Goal: Information Seeking & Learning: Learn about a topic

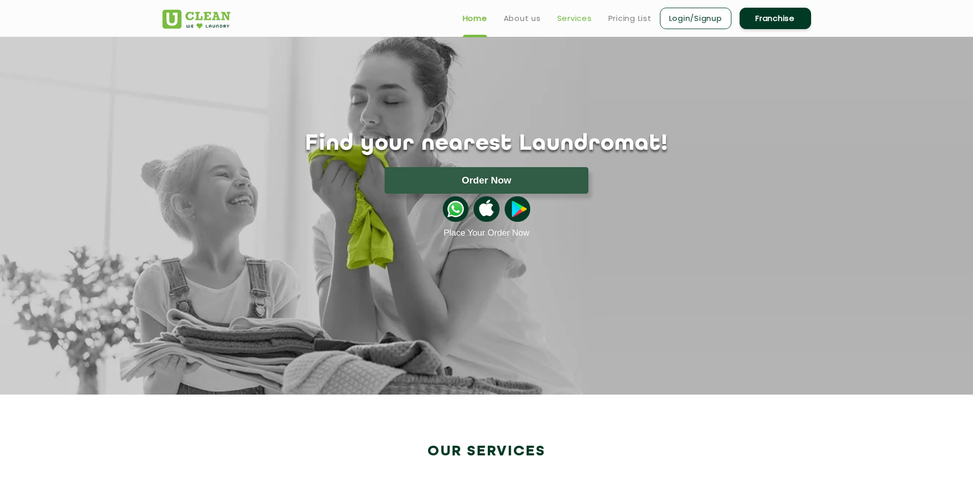
click at [567, 21] on link "Services" at bounding box center [574, 18] width 35 height 12
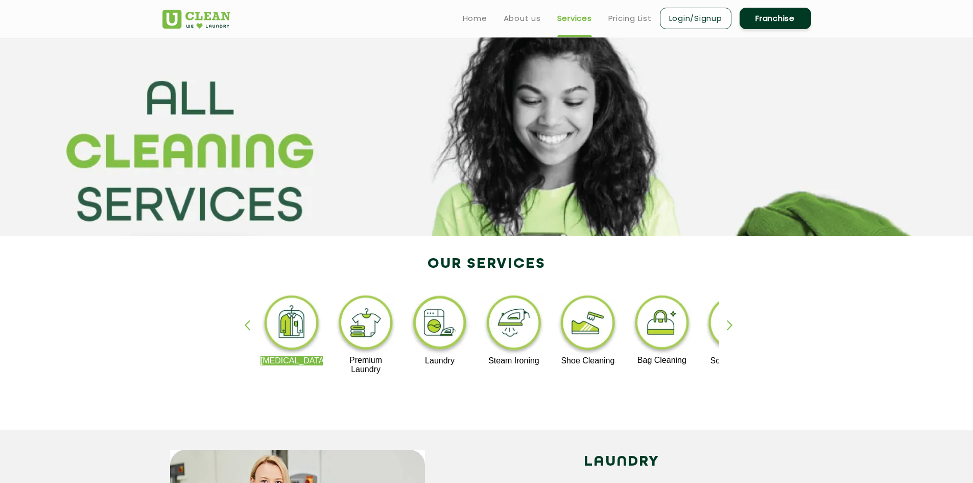
click at [733, 322] on div "button" at bounding box center [734, 334] width 15 height 28
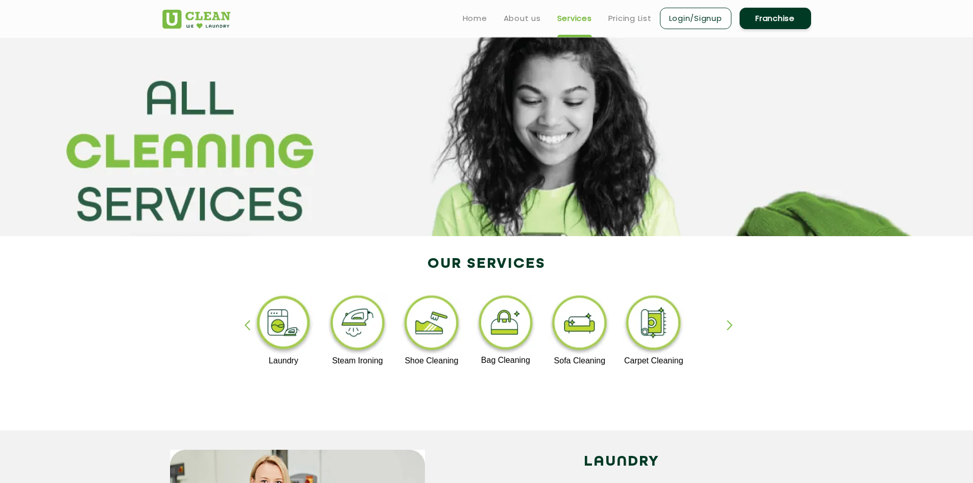
click at [733, 322] on div "button" at bounding box center [734, 334] width 15 height 28
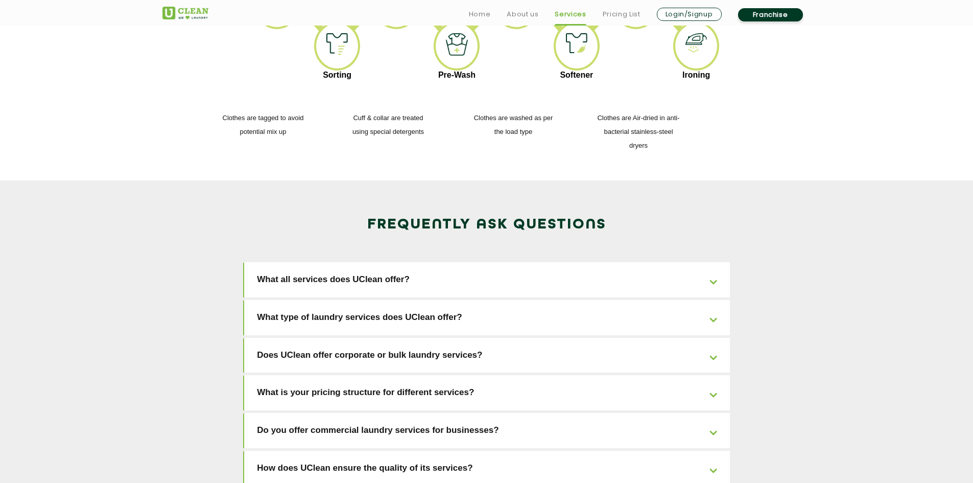
scroll to position [1481, 0]
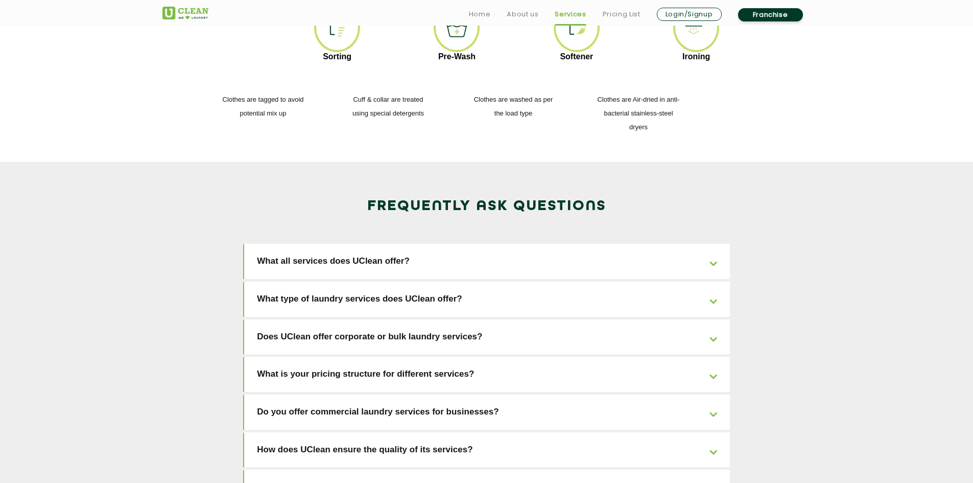
click at [415, 281] on link "What type of laundry services does UClean offer?" at bounding box center [487, 298] width 486 height 35
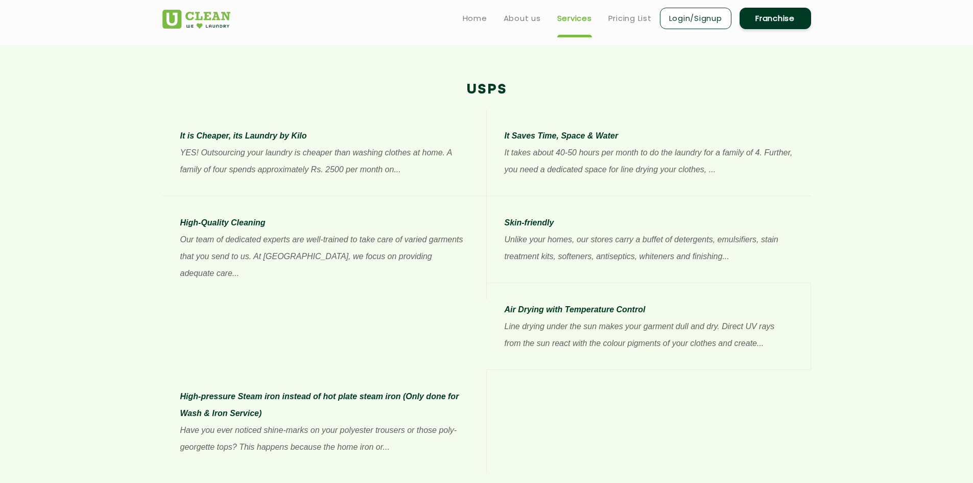
scroll to position [358, 0]
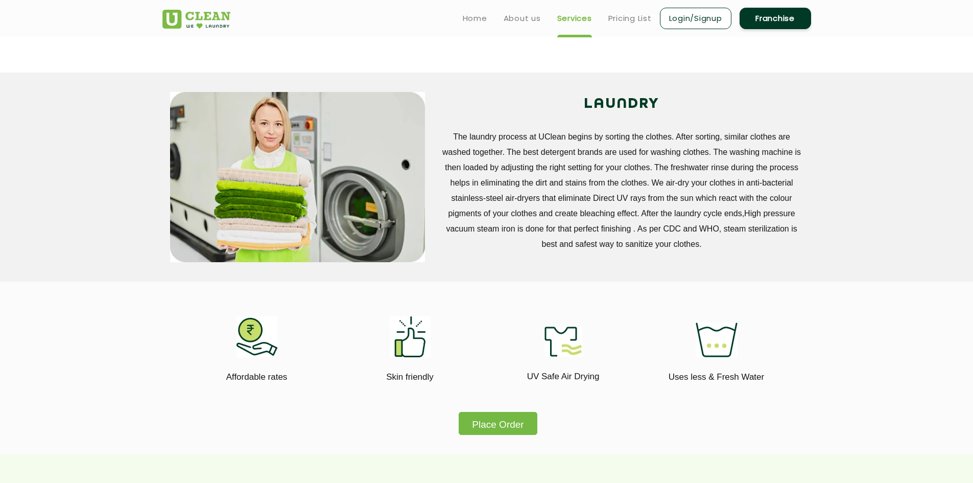
click at [783, 16] on link "Franchise" at bounding box center [776, 18] width 72 height 21
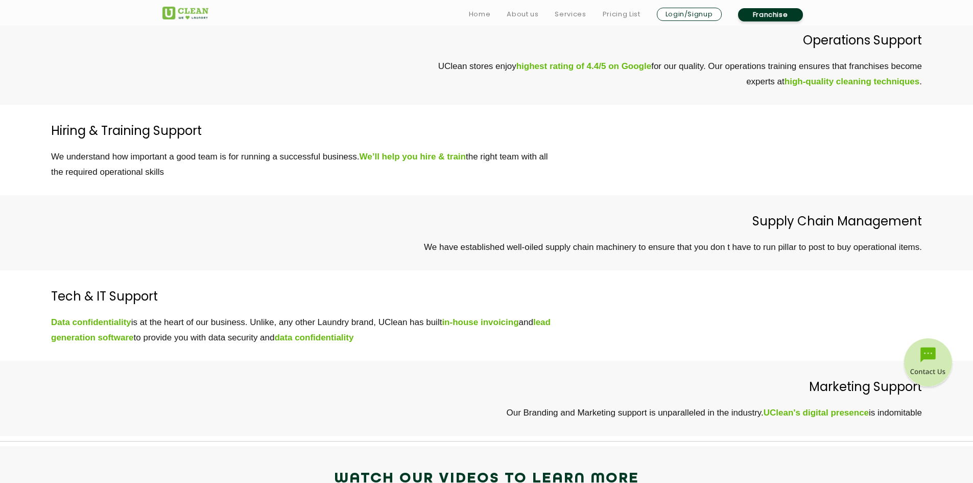
scroll to position [3307, 0]
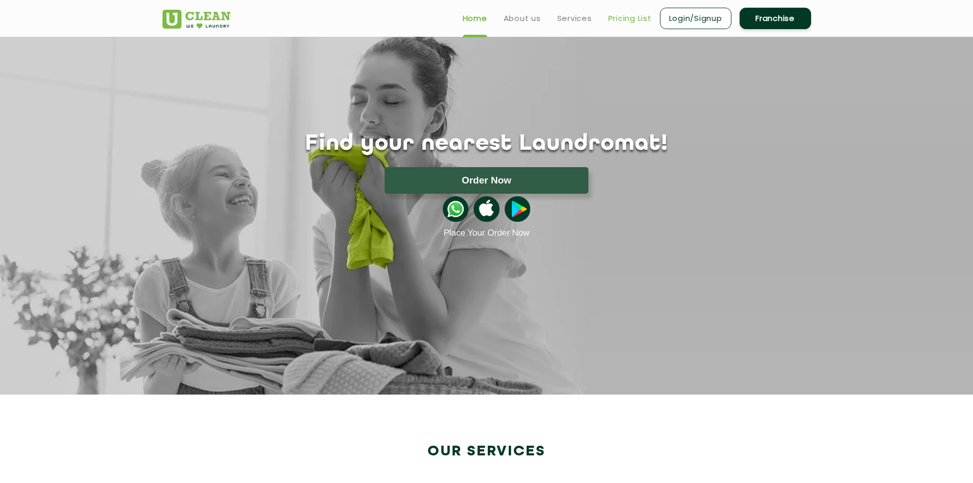
click at [626, 17] on link "Pricing List" at bounding box center [629, 18] width 43 height 12
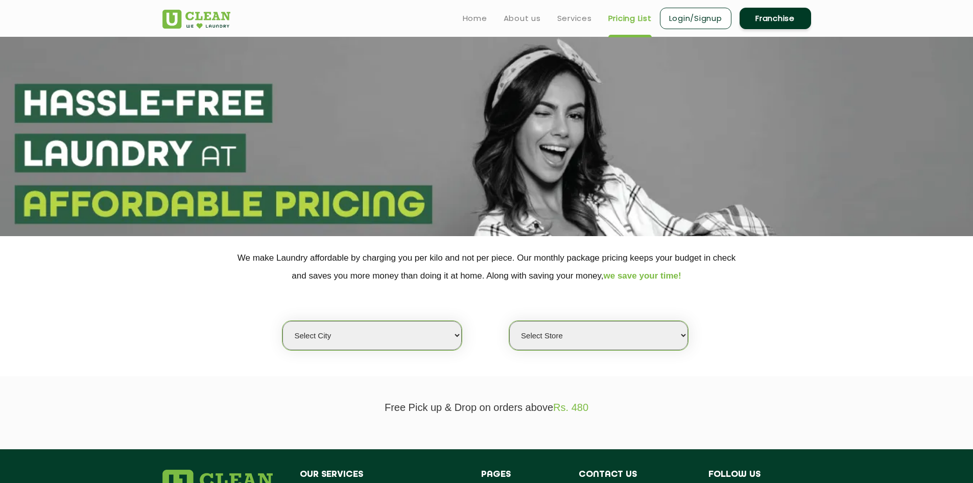
drag, startPoint x: 623, startPoint y: 15, endPoint x: 603, endPoint y: 35, distance: 27.8
click at [623, 16] on link "Pricing List" at bounding box center [629, 18] width 43 height 12
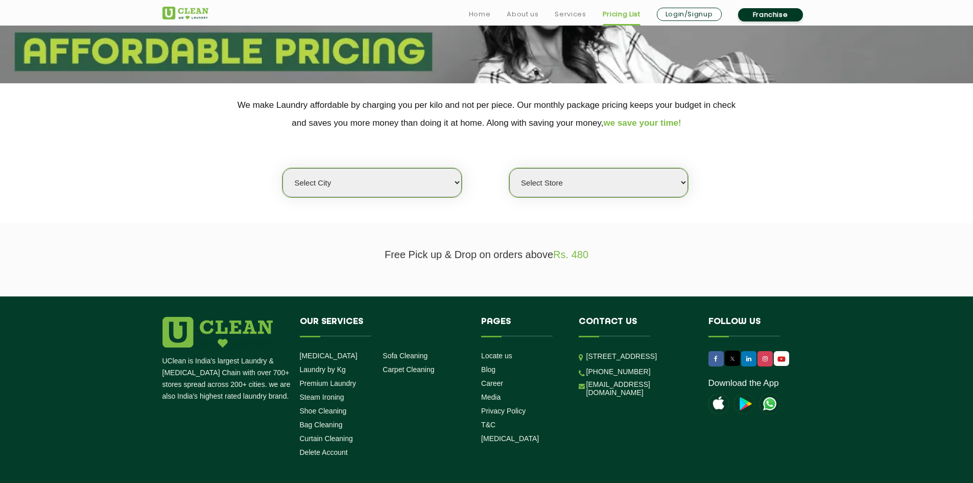
scroll to position [153, 0]
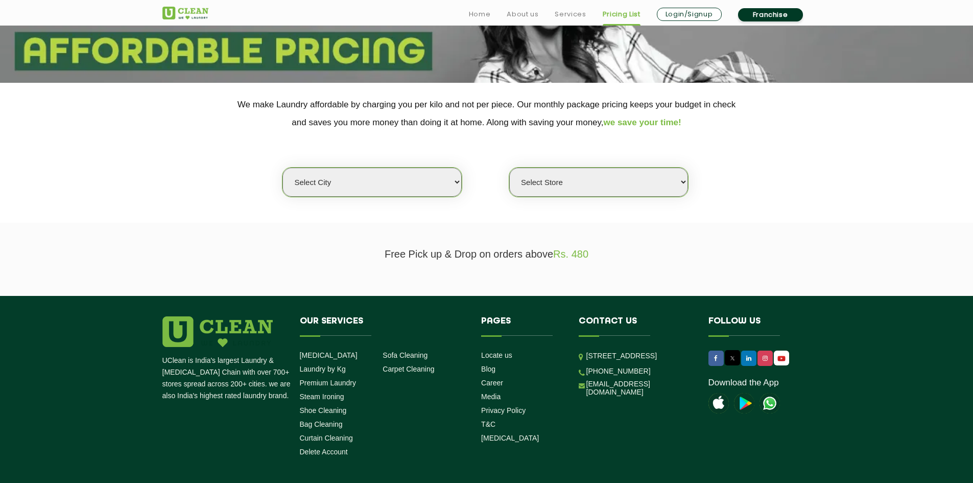
click at [414, 181] on select "Select city Aalo Abu Dhabi Agartala Agra Ahmedabad Akola Aligarh Alwar - UClean…" at bounding box center [371, 182] width 179 height 29
select select "5"
click at [282, 168] on select "Select city Aalo Abu Dhabi Agartala Agra Ahmedabad Akola Aligarh Alwar - UClean…" at bounding box center [371, 182] width 179 height 29
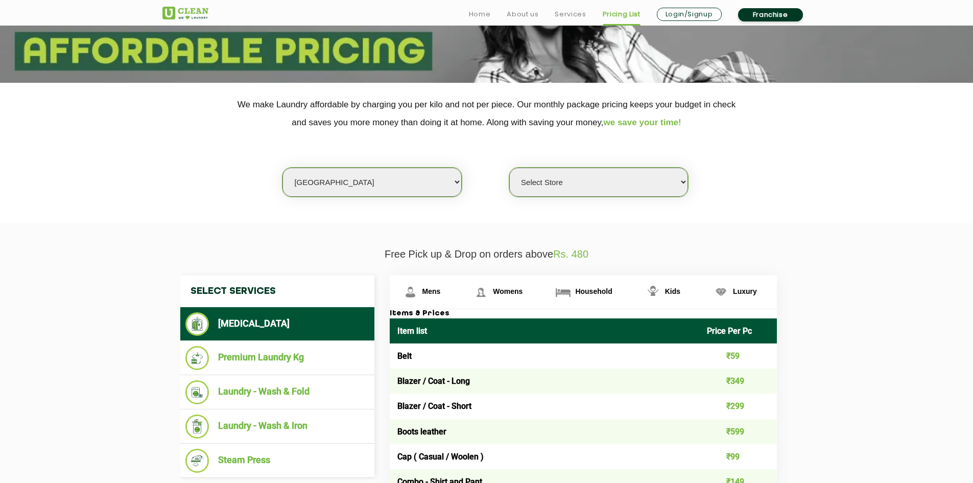
click at [592, 191] on select "Select Store UClean Narsingi UClean Nizampet UClean Sangareddy UClean Gachibowl…" at bounding box center [598, 182] width 179 height 29
select select "383"
click at [509, 168] on select "Select Store UClean Narsingi UClean Nizampet UClean Sangareddy UClean Gachibowl…" at bounding box center [598, 182] width 179 height 29
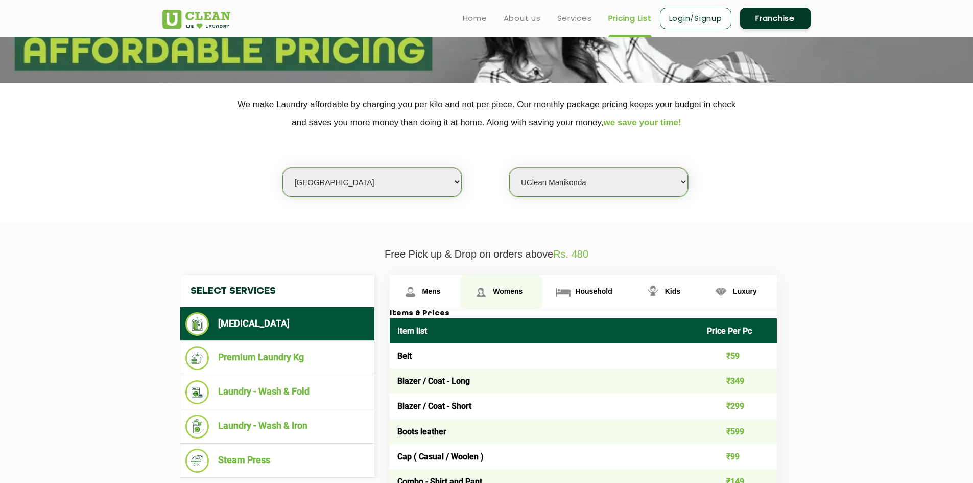
click at [493, 292] on span "Womens" at bounding box center [508, 291] width 30 height 8
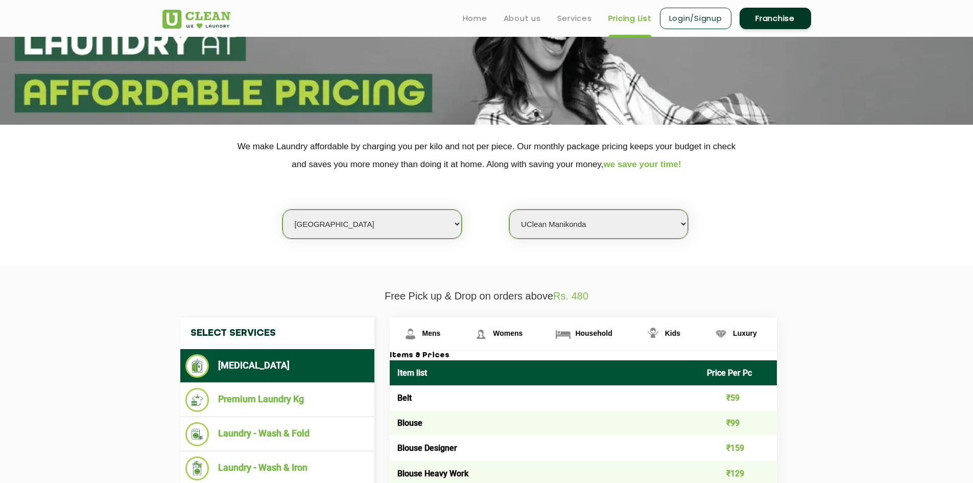
scroll to position [204, 0]
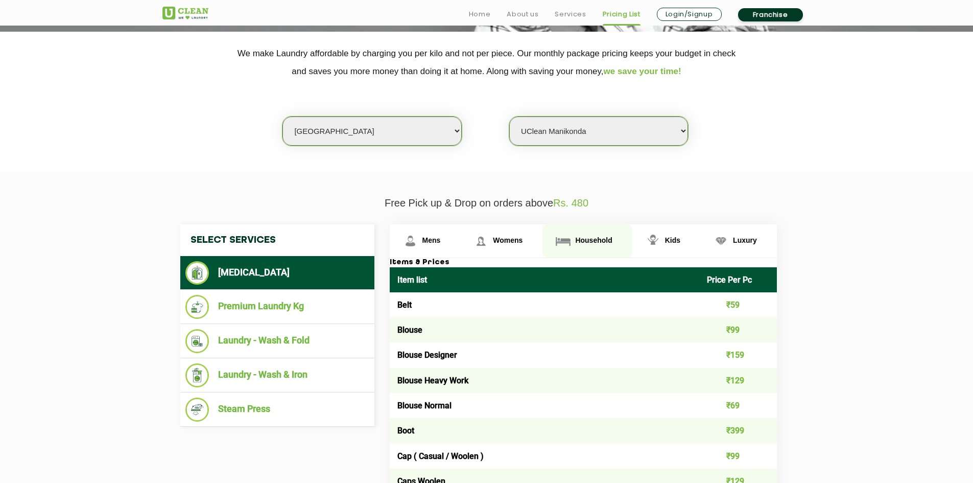
click at [595, 246] on link "Household" at bounding box center [586, 240] width 89 height 33
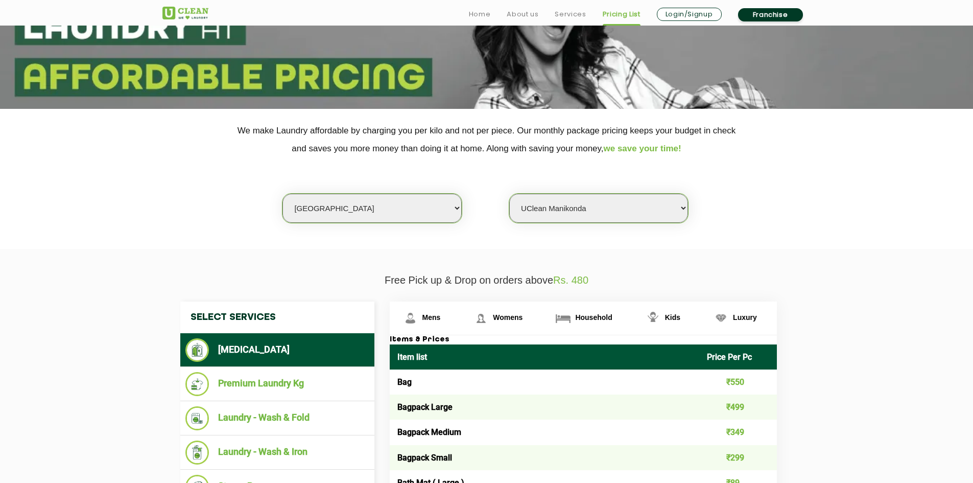
scroll to position [143, 0]
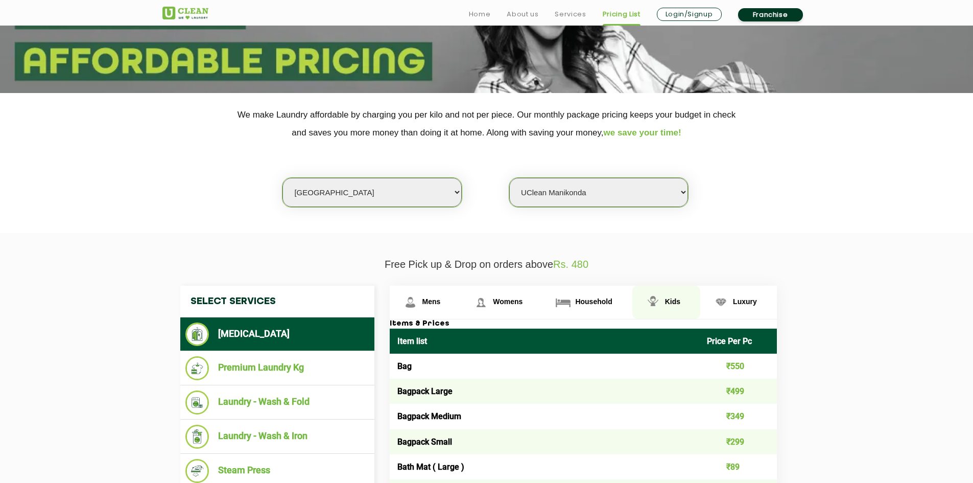
click at [654, 298] on img at bounding box center [653, 302] width 18 height 18
click at [663, 296] on link "Kids" at bounding box center [666, 302] width 68 height 33
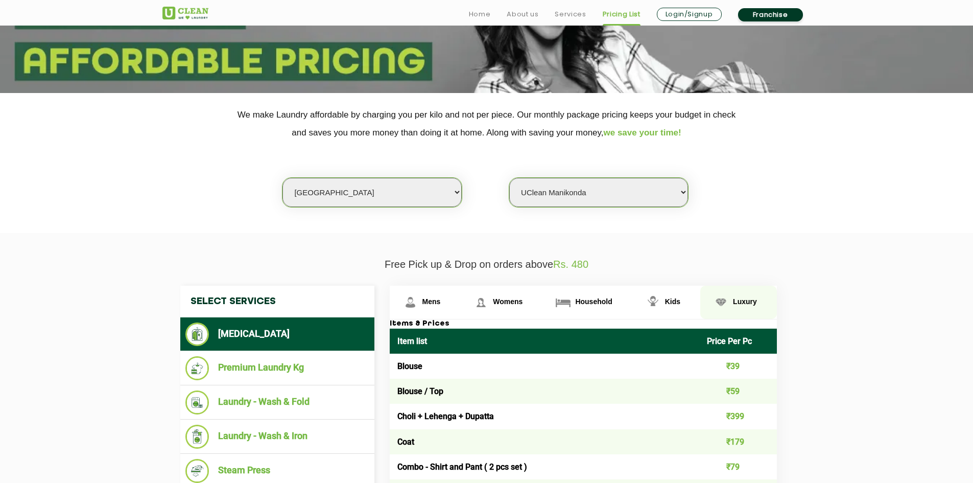
click at [732, 300] on link "Luxury" at bounding box center [738, 302] width 77 height 33
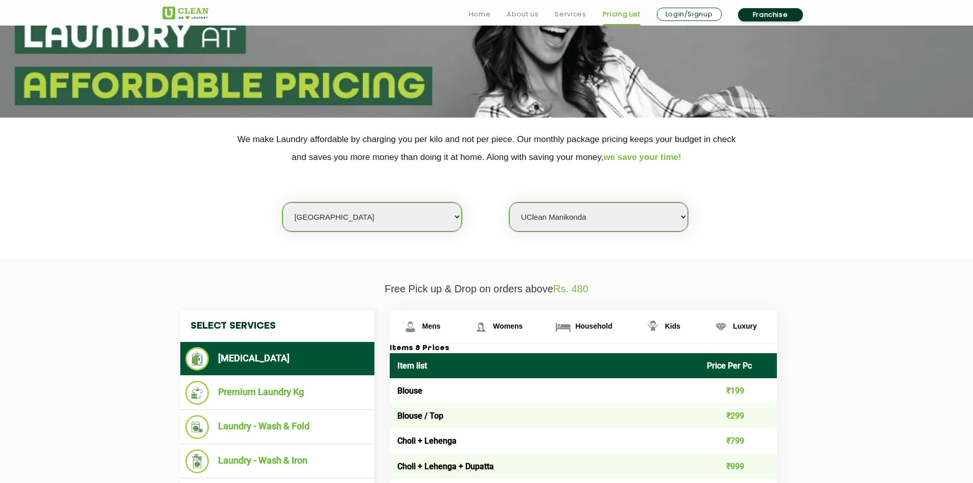
scroll to position [255, 0]
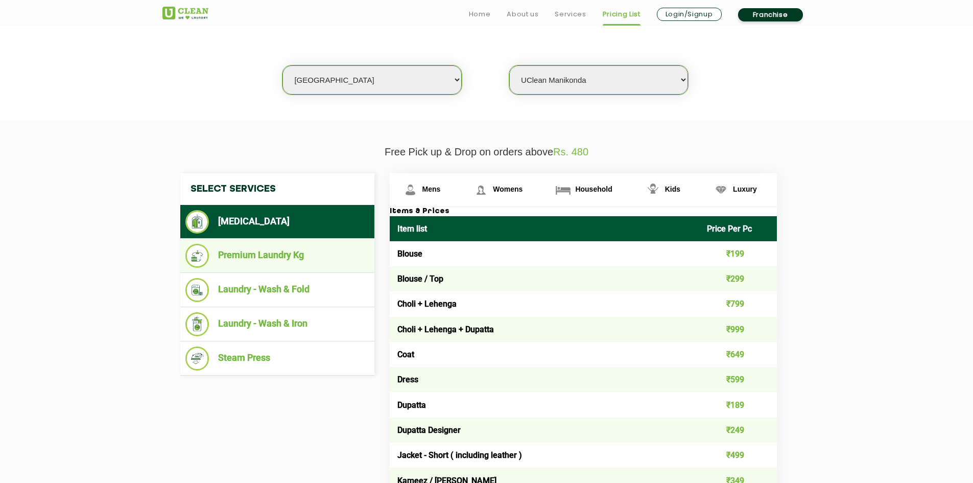
click at [304, 260] on li "Premium Laundry Kg" at bounding box center [277, 256] width 184 height 24
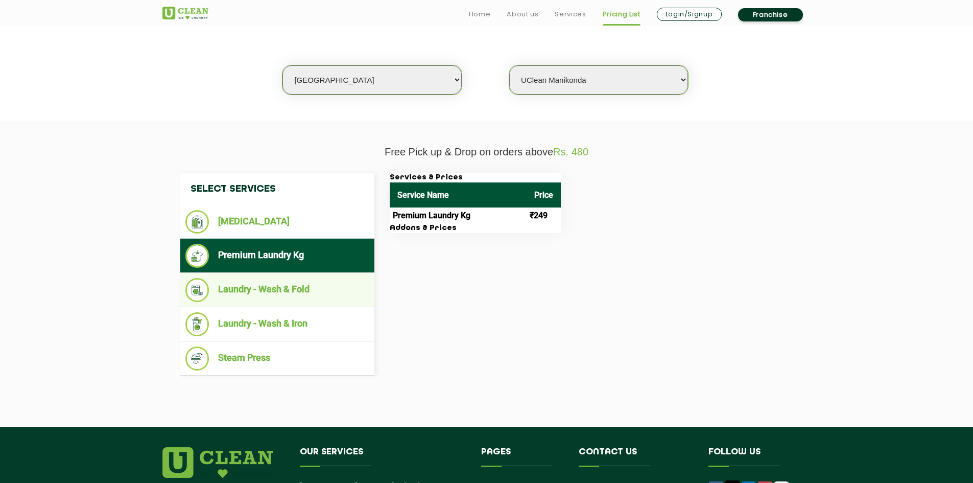
click at [322, 287] on li "Laundry - Wash & Fold" at bounding box center [277, 290] width 184 height 24
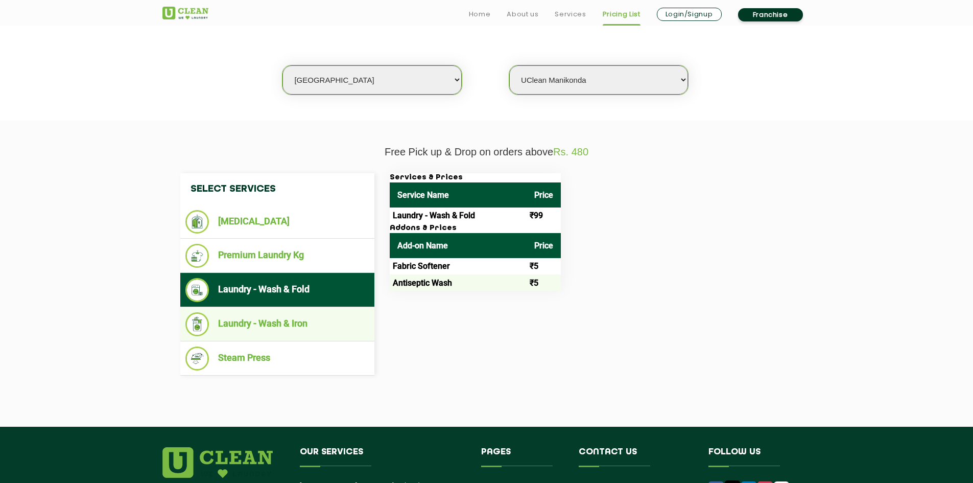
click at [315, 324] on li "Laundry - Wash & Iron" at bounding box center [277, 324] width 184 height 24
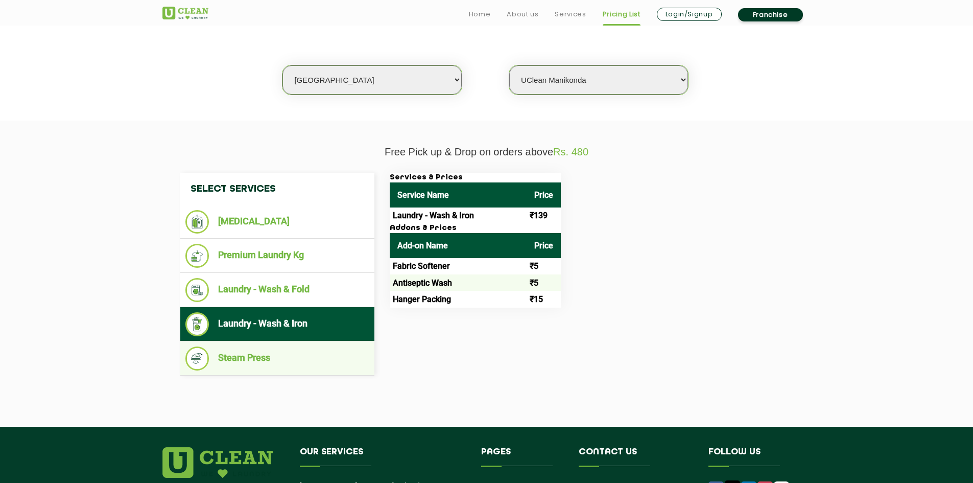
click at [286, 351] on li "Steam Press" at bounding box center [277, 358] width 184 height 24
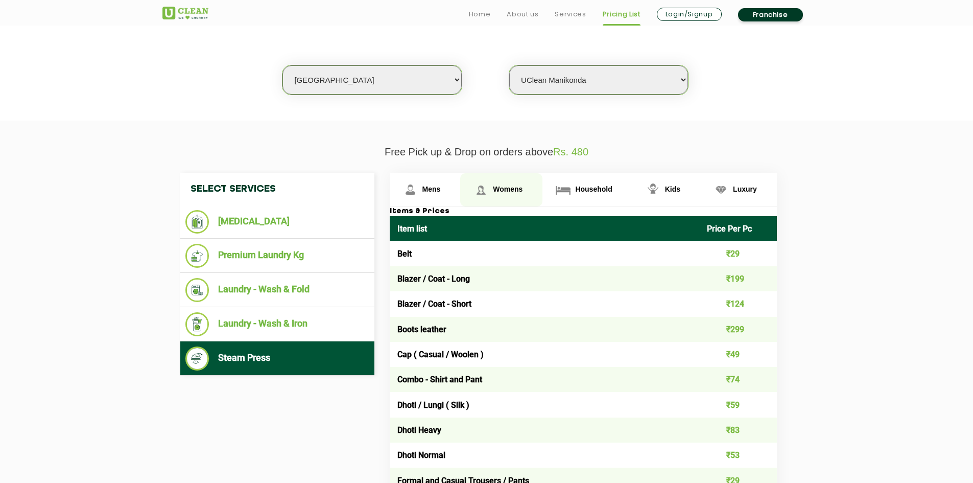
click at [494, 180] on link "Womens" at bounding box center [501, 189] width 82 height 33
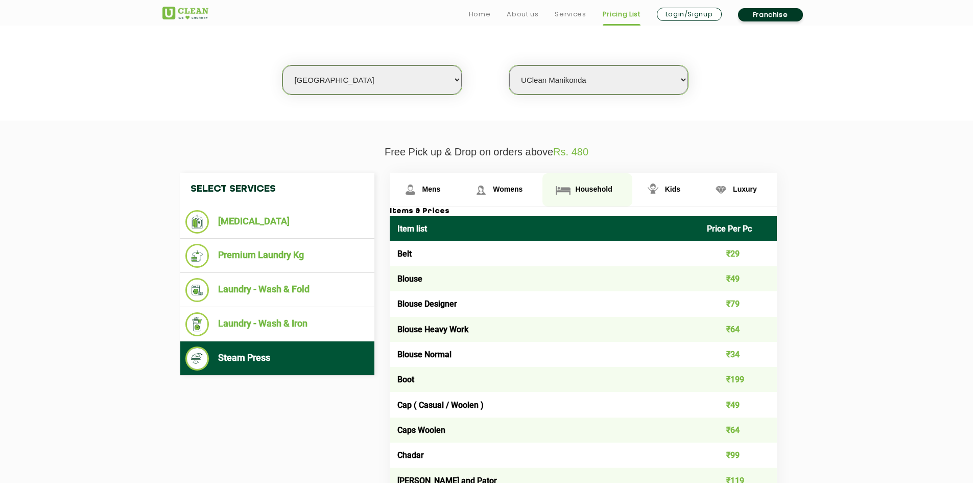
click at [551, 183] on link "Household" at bounding box center [586, 189] width 89 height 33
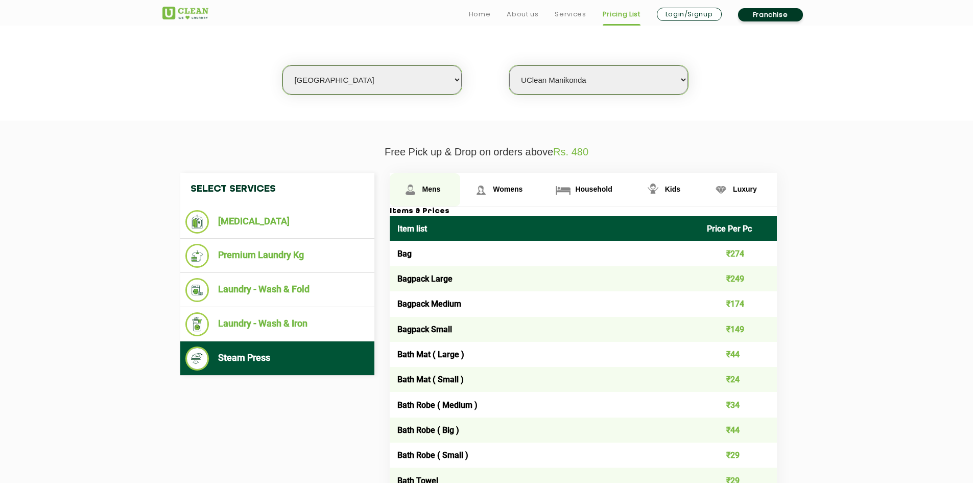
click at [431, 184] on link "Mens" at bounding box center [425, 189] width 71 height 33
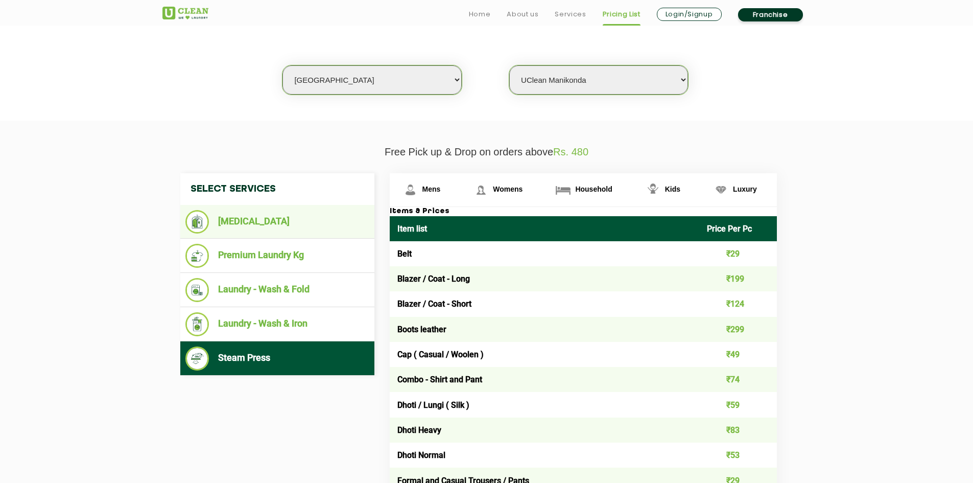
click at [256, 228] on li "[MEDICAL_DATA]" at bounding box center [277, 221] width 184 height 23
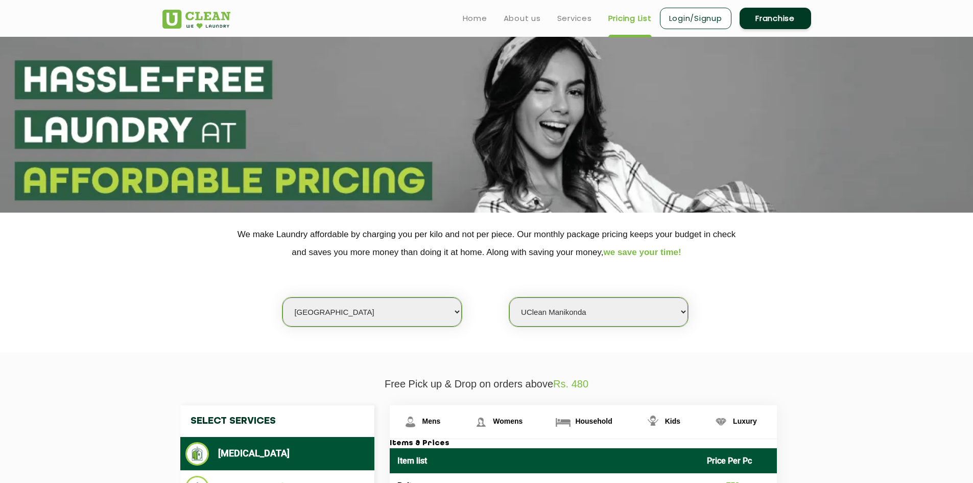
scroll to position [0, 0]
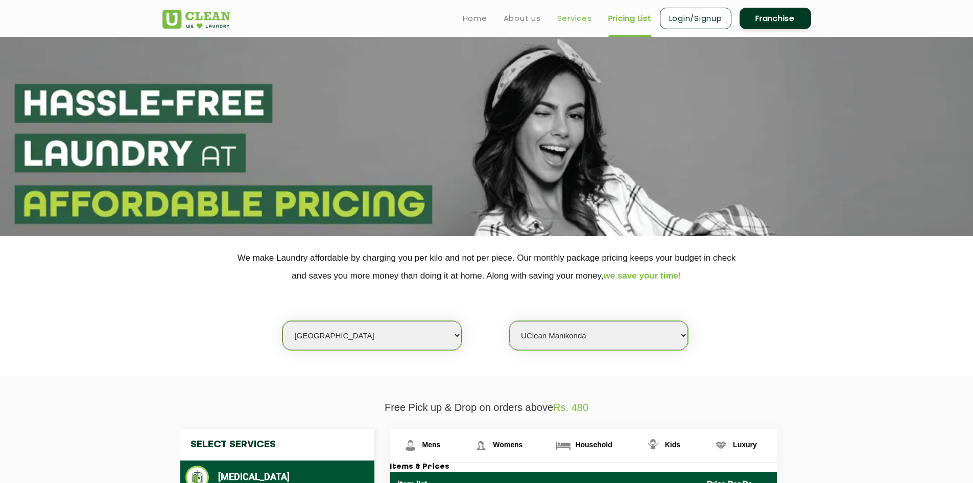
click at [563, 12] on link "Services" at bounding box center [574, 18] width 35 height 12
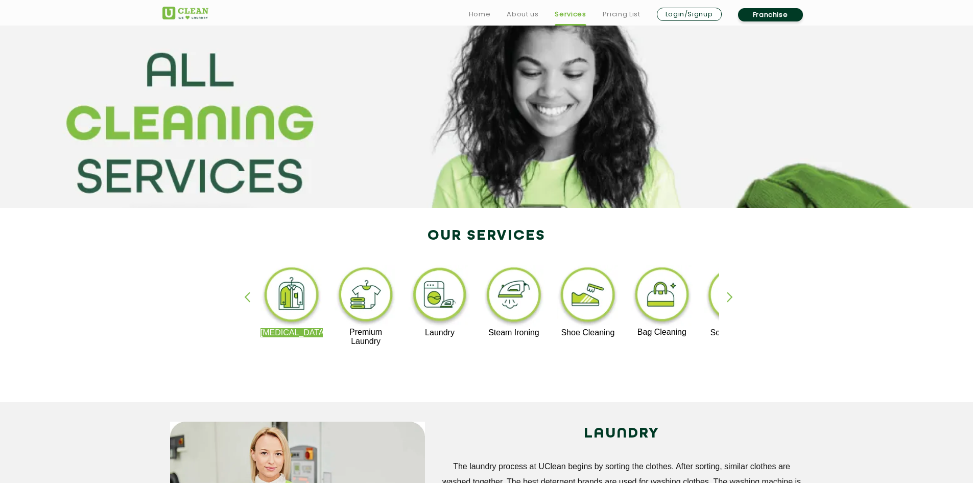
scroll to position [51, 0]
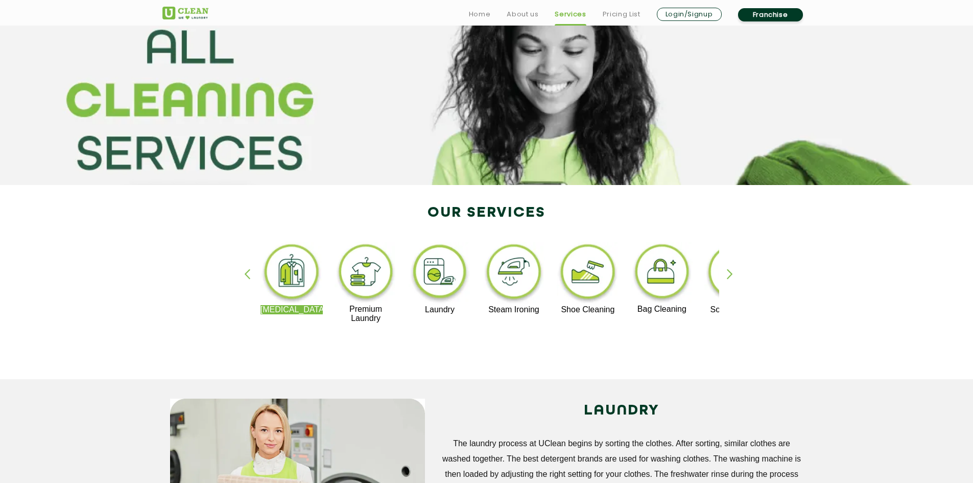
click at [730, 272] on div "button" at bounding box center [734, 283] width 15 height 28
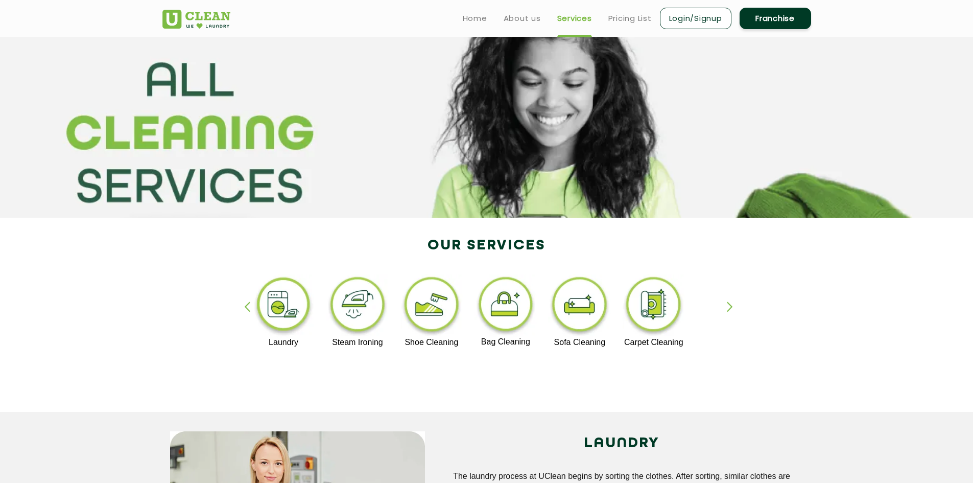
scroll to position [0, 0]
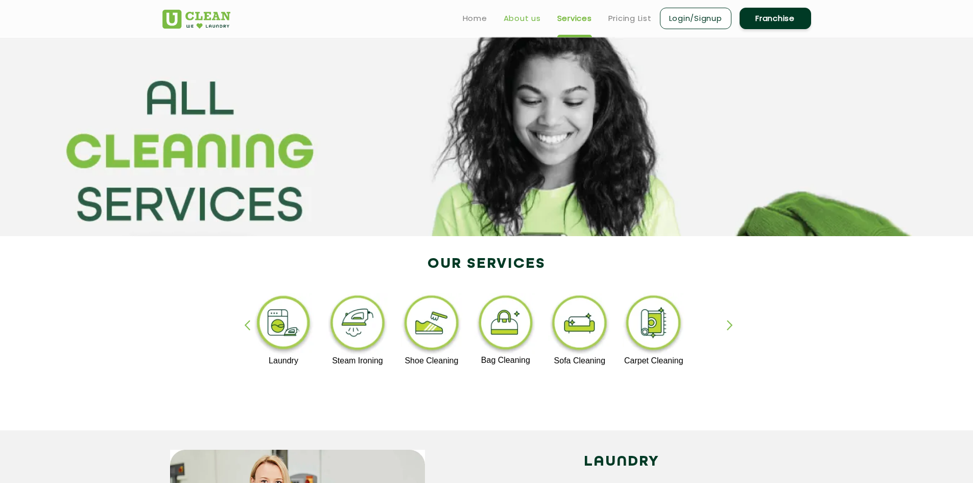
click at [515, 20] on link "About us" at bounding box center [522, 18] width 37 height 12
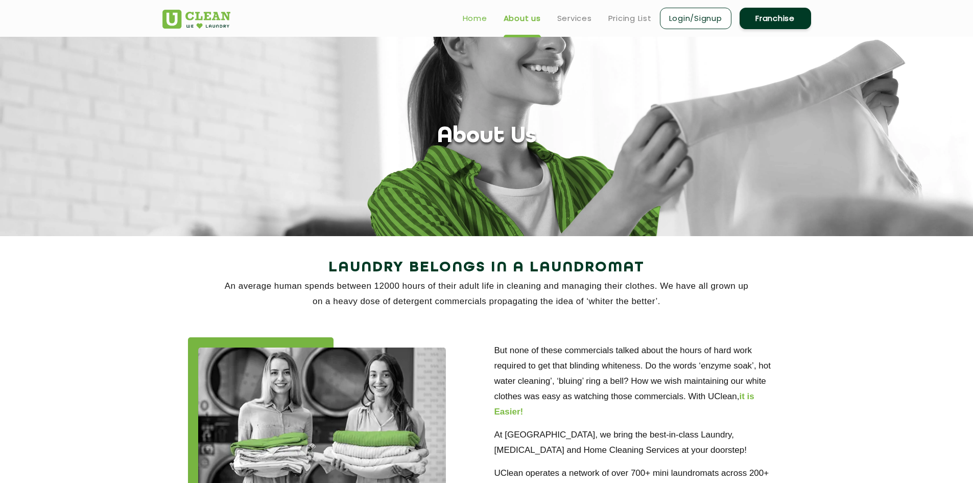
click at [481, 22] on link "Home" at bounding box center [475, 18] width 25 height 12
